Goal: Task Accomplishment & Management: Use online tool/utility

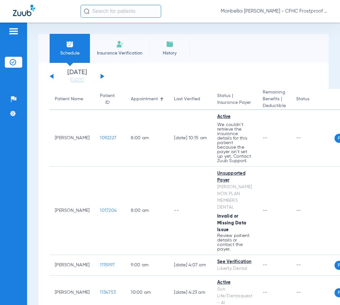
click at [99, 76] on div "[DATE] [DATE] [DATE] [DATE] [DATE] [DATE] [DATE] [DATE] [DATE] [DATE] [DATE] [D…" at bounding box center [77, 76] width 55 height 14
click at [101, 76] on button at bounding box center [103, 76] width 4 height 5
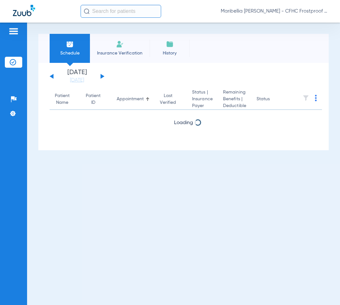
click at [101, 76] on button at bounding box center [103, 76] width 4 height 5
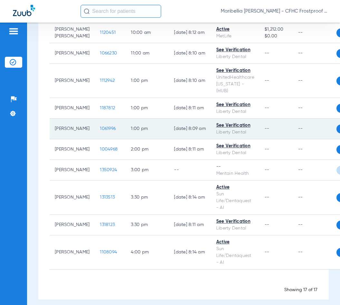
scroll to position [371, 0]
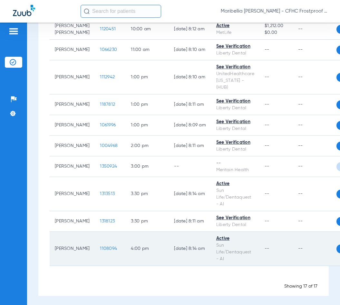
click at [100, 247] on span "1108094" at bounding box center [108, 248] width 17 height 5
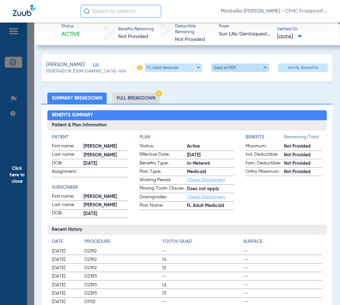
click at [239, 69] on span at bounding box center [240, 67] width 15 height 15
click at [239, 76] on button "insert_drive_file Save to PDF" at bounding box center [231, 80] width 49 height 13
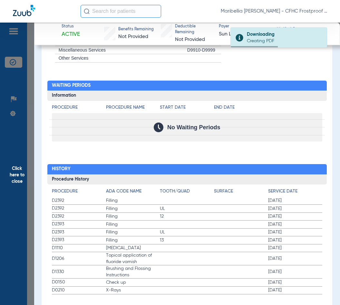
scroll to position [720, 0]
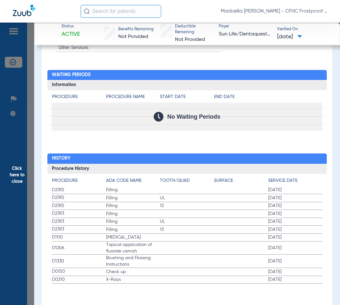
click at [205, 10] on div "Maribellia [PERSON_NAME] - CFHC Frostproof Dental" at bounding box center [204, 11] width 247 height 13
click at [100, 155] on h2 "History" at bounding box center [186, 158] width 279 height 10
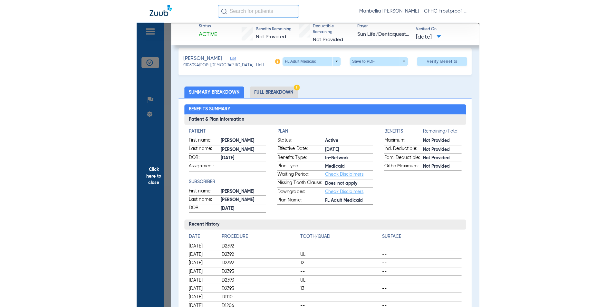
scroll to position [0, 0]
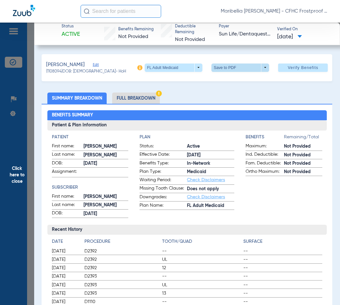
click at [235, 69] on span at bounding box center [240, 67] width 15 height 15
click at [236, 83] on button "insert_drive_file Save to PDF" at bounding box center [231, 80] width 49 height 13
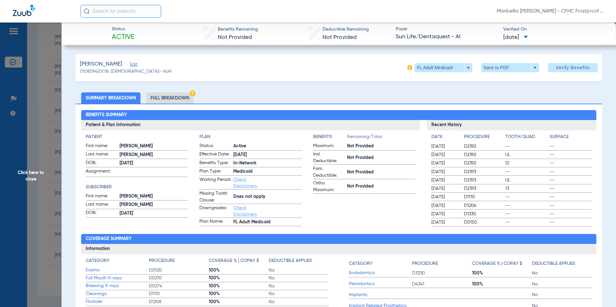
scroll to position [223, 0]
